Goal: Find specific page/section: Find specific page/section

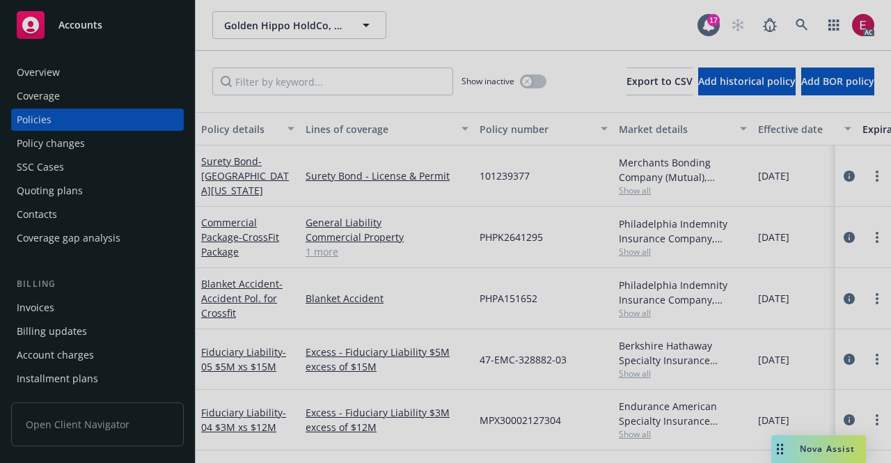
click at [792, 23] on div at bounding box center [445, 231] width 891 height 463
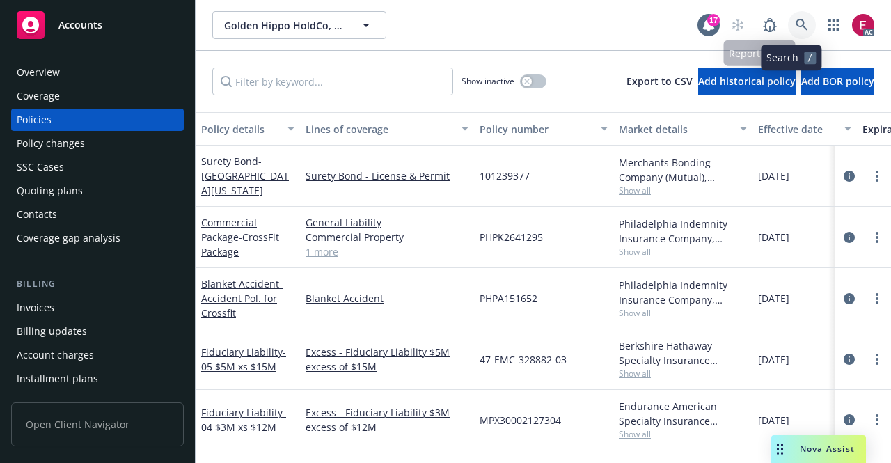
click at [788, 28] on link at bounding box center [802, 25] width 28 height 28
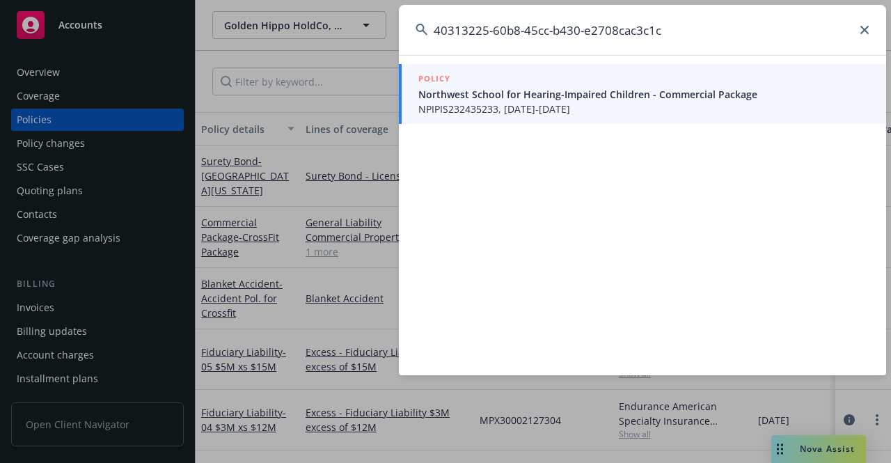
type input "40313225-60b8-45cc-b430-e2708cac3c1c"
click at [479, 107] on span "NPIPIS232435233, [DATE]-[DATE]" at bounding box center [644, 109] width 451 height 15
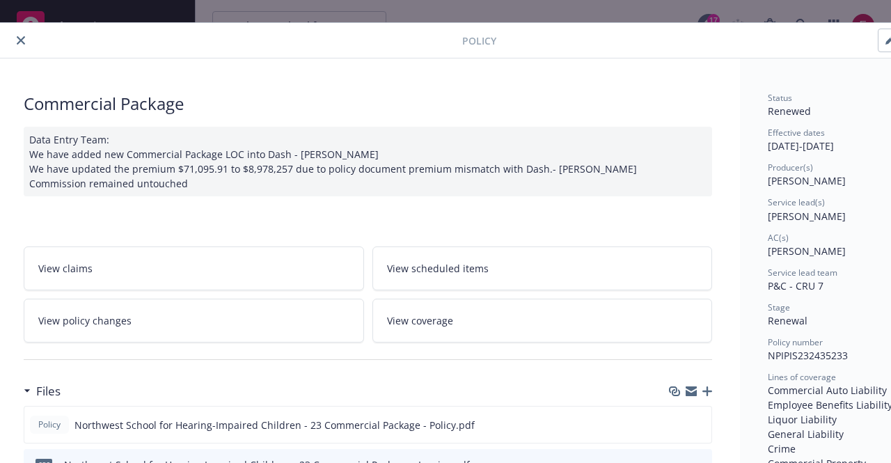
scroll to position [0, 5]
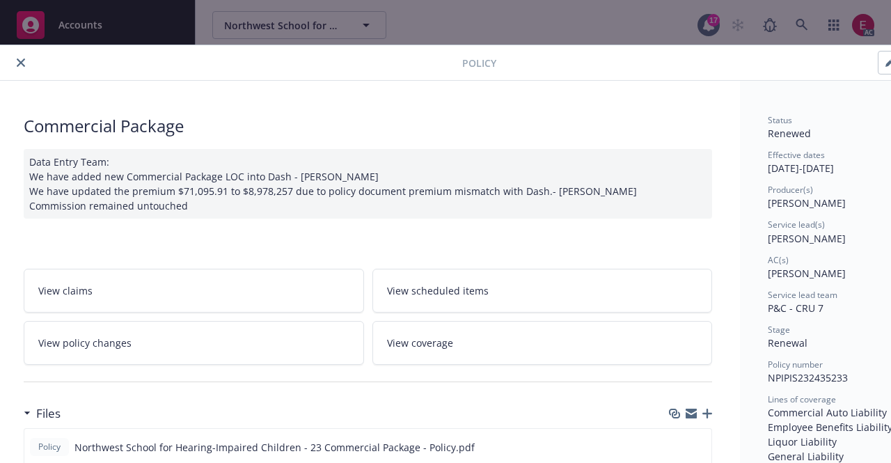
click at [24, 58] on icon "close" at bounding box center [21, 62] width 8 height 8
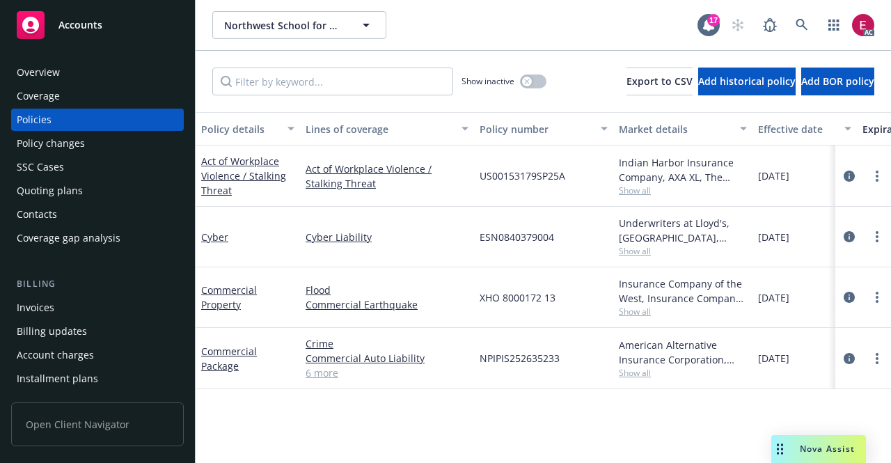
click at [97, 119] on div "Policies" at bounding box center [98, 120] width 162 height 22
